Goal: Task Accomplishment & Management: Manage account settings

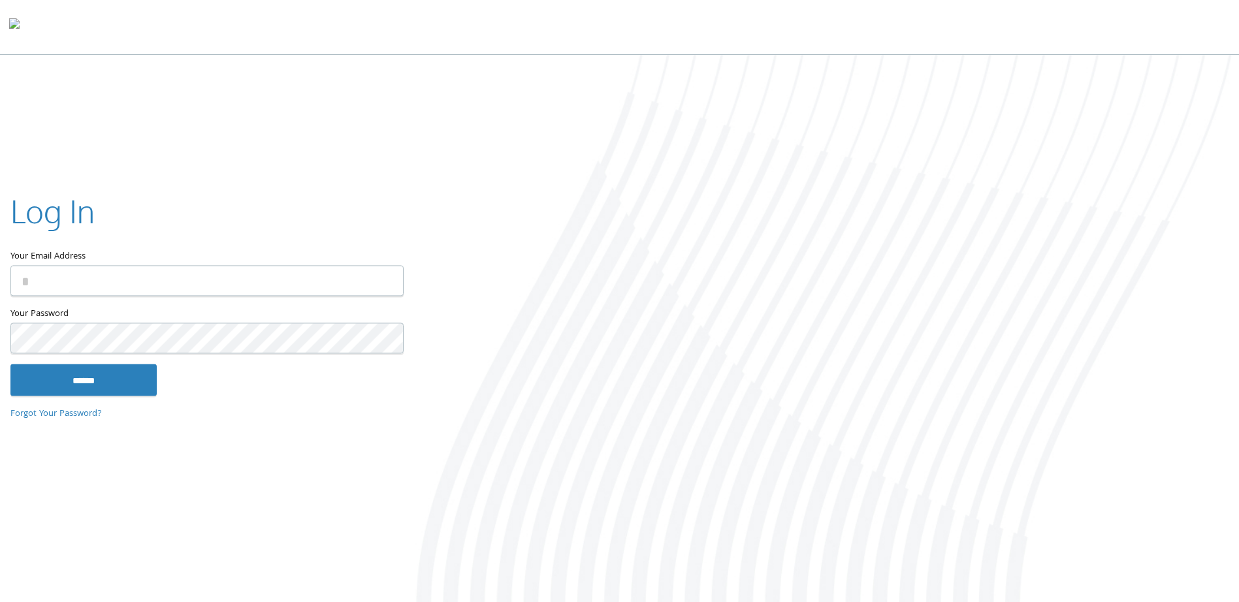
type input "**********"
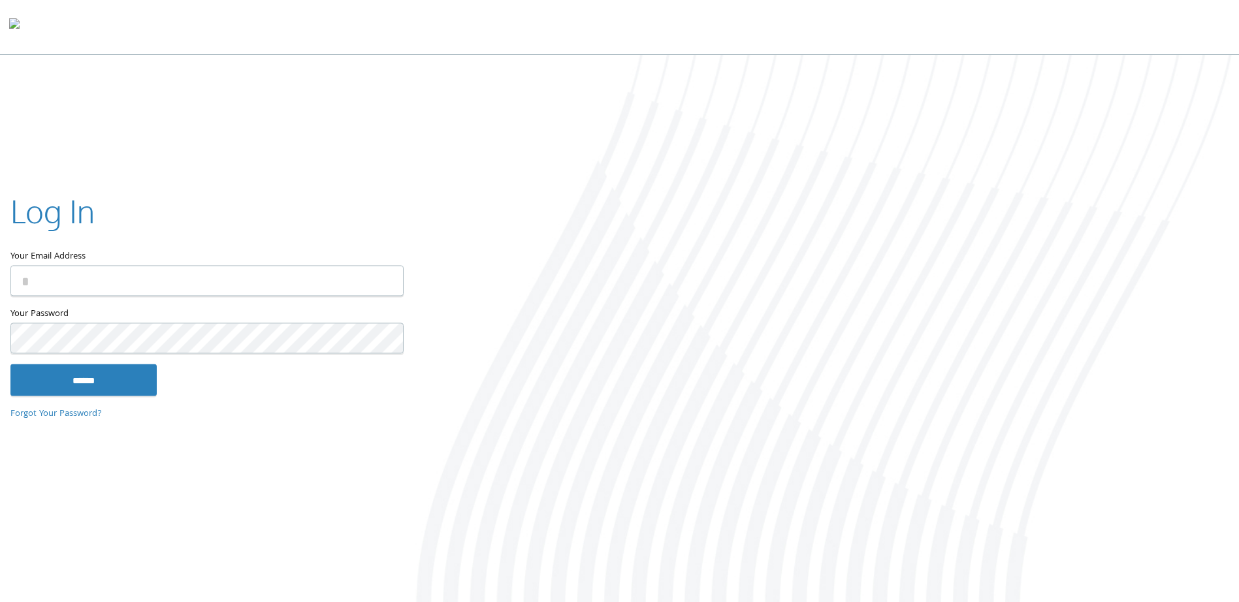
type input "**********"
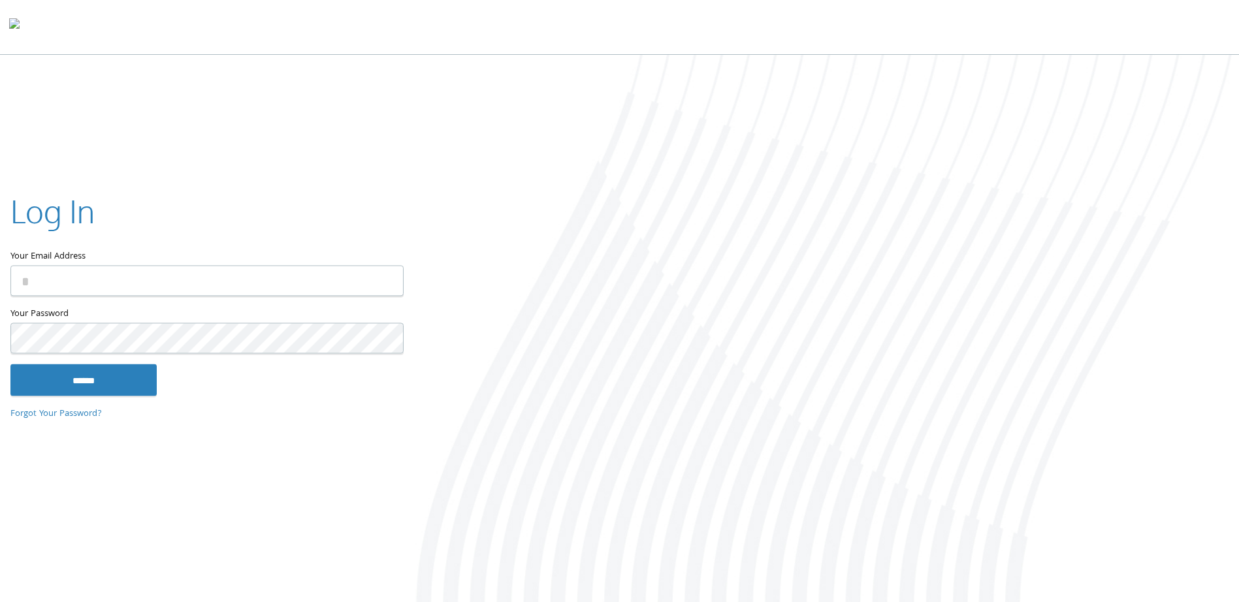
type input "**********"
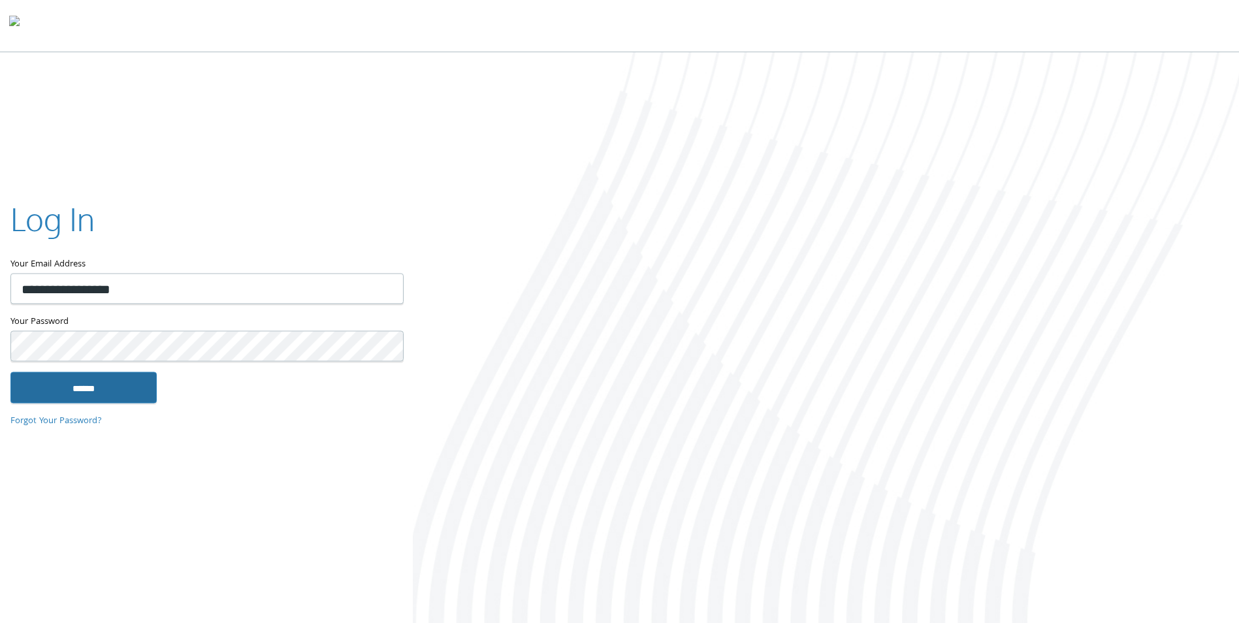
click at [129, 401] on input "******" at bounding box center [83, 387] width 146 height 31
